Goal: Register for event/course

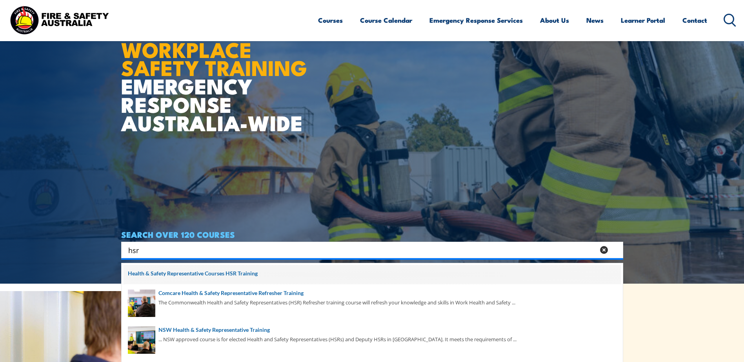
type input "hsr"
click at [212, 276] on span at bounding box center [372, 275] width 497 height 20
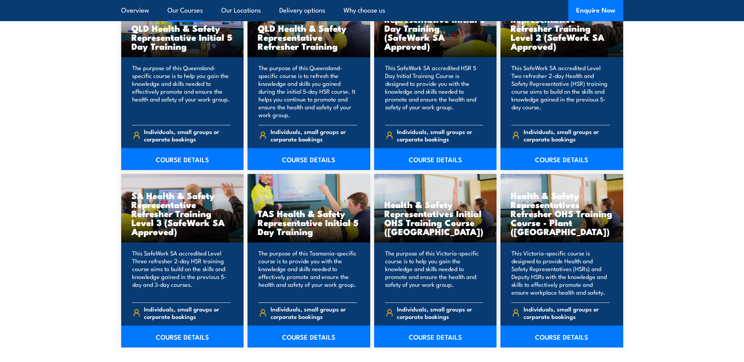
scroll to position [1098, 0]
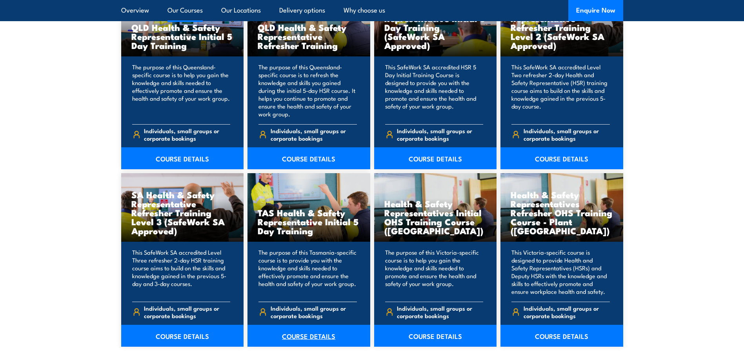
click at [317, 336] on link "COURSE DETAILS" at bounding box center [308, 336] width 123 height 22
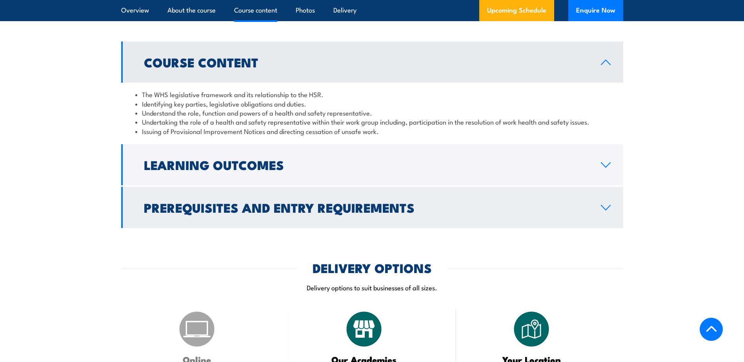
scroll to position [667, 0]
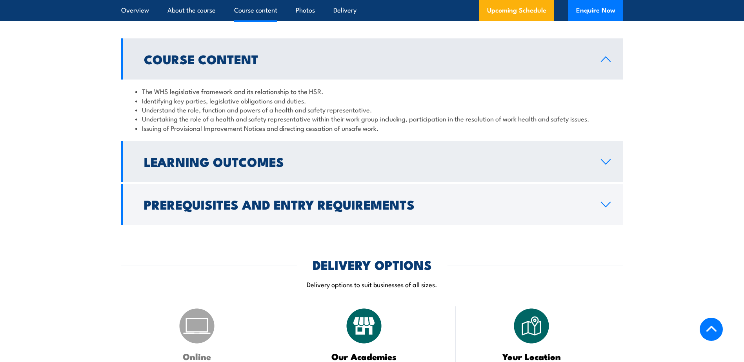
click at [380, 172] on link "Learning Outcomes" at bounding box center [372, 161] width 502 height 41
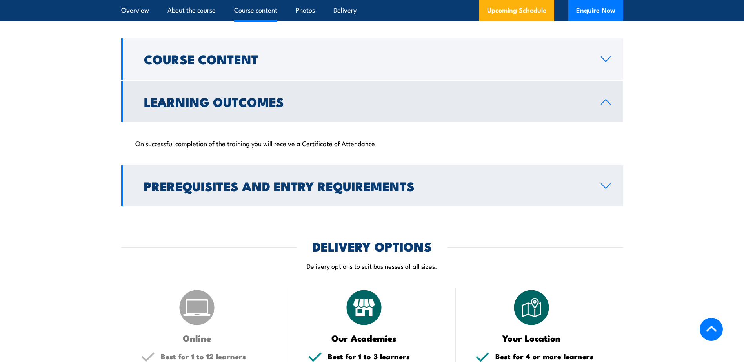
click at [376, 189] on h2 "Prerequisites and Entry Requirements" at bounding box center [366, 185] width 444 height 11
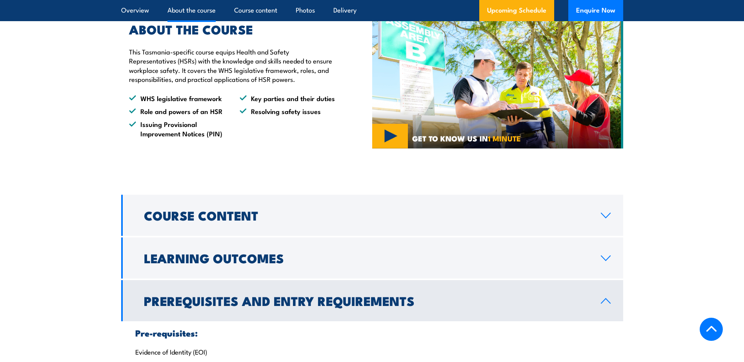
scroll to position [510, 0]
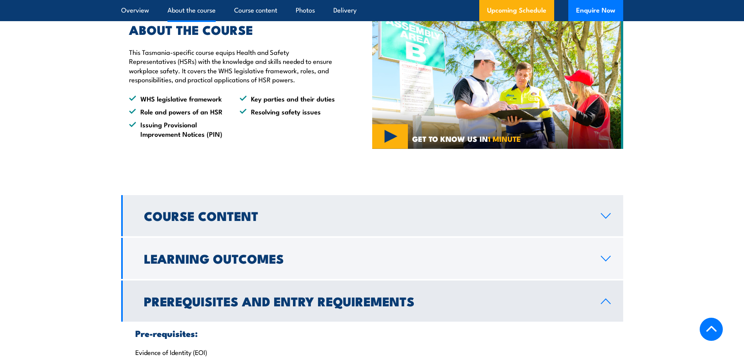
click at [468, 205] on link "Course Content" at bounding box center [372, 215] width 502 height 41
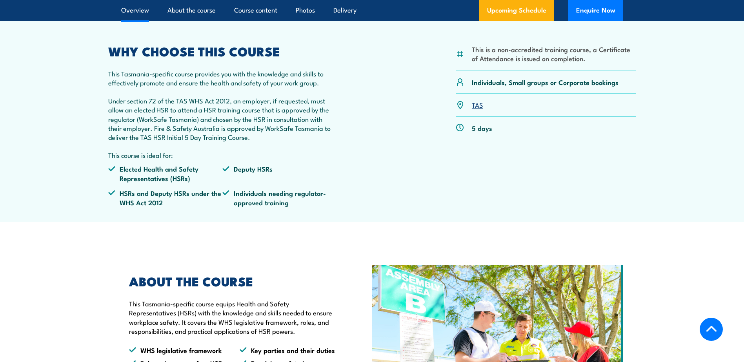
scroll to position [157, 0]
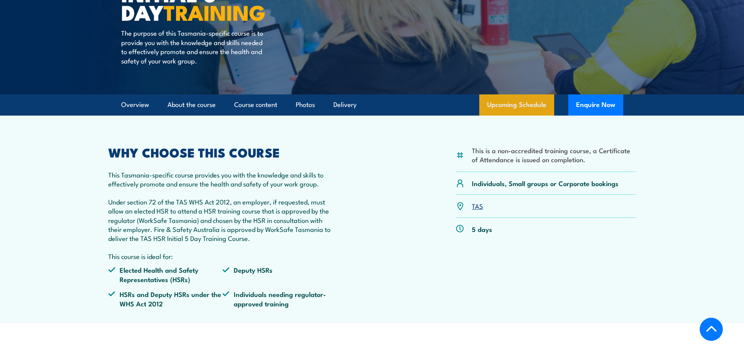
click at [526, 107] on link "Upcoming Schedule" at bounding box center [516, 105] width 75 height 21
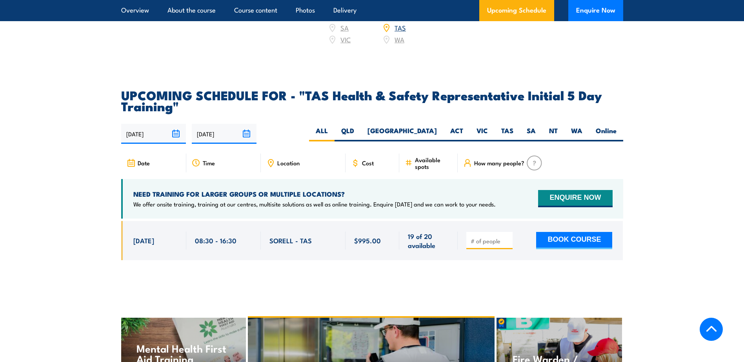
scroll to position [1150, 0]
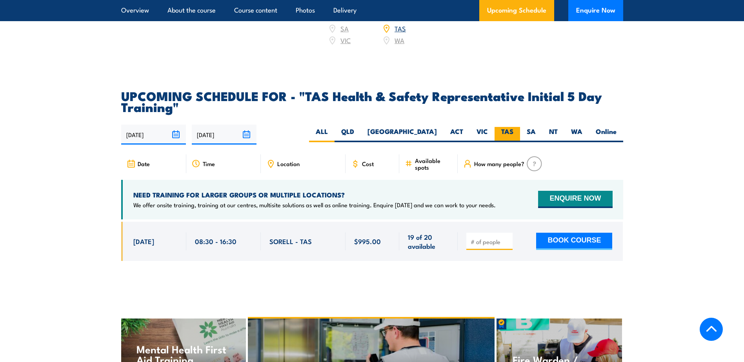
click at [505, 127] on label "TAS" at bounding box center [506, 134] width 25 height 15
click at [513, 127] on input "TAS" at bounding box center [515, 129] width 5 height 5
radio input "true"
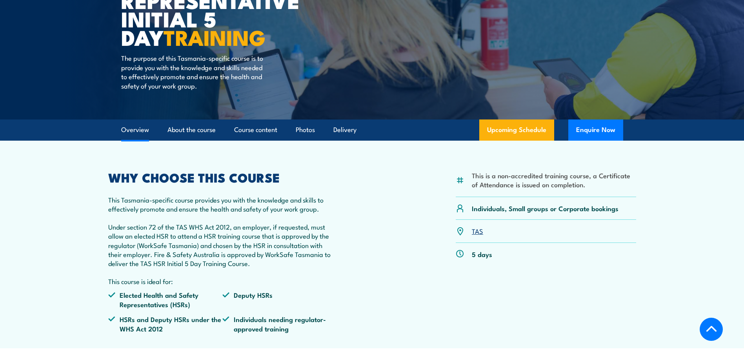
scroll to position [130, 0]
